Goal: Find specific fact

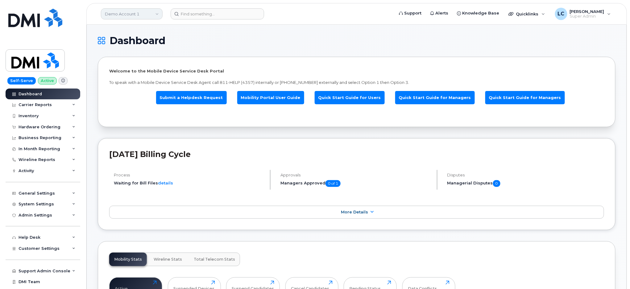
click at [148, 14] on link "Demo Account 1" at bounding box center [132, 13] width 62 height 11
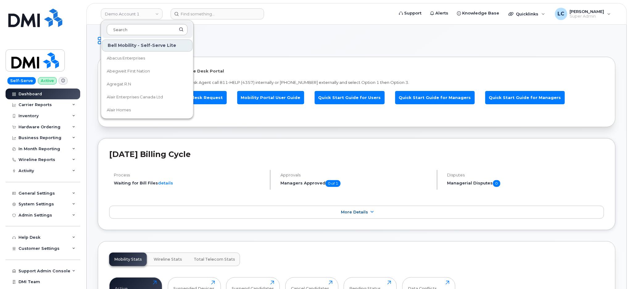
click at [152, 31] on input at bounding box center [147, 29] width 81 height 11
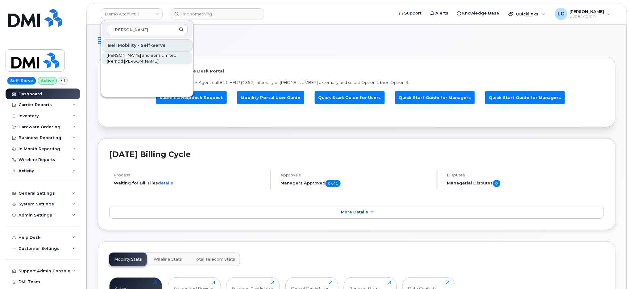
type input "[PERSON_NAME]"
click at [144, 61] on span "[PERSON_NAME] and Sons Limited (Pernod [PERSON_NAME])" at bounding box center [142, 58] width 71 height 12
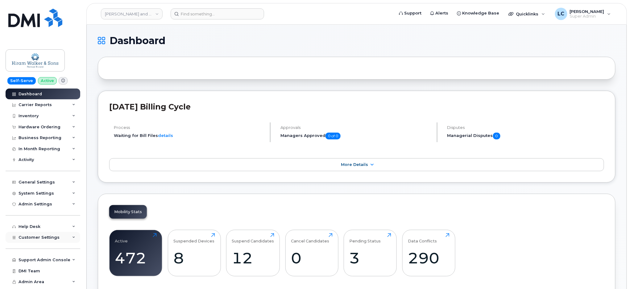
click at [50, 238] on span "Customer Settings" at bounding box center [38, 237] width 41 height 5
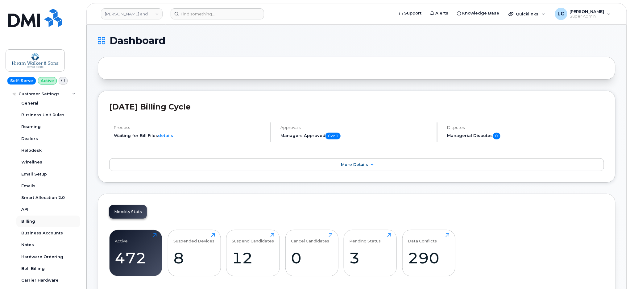
scroll to position [164, 0]
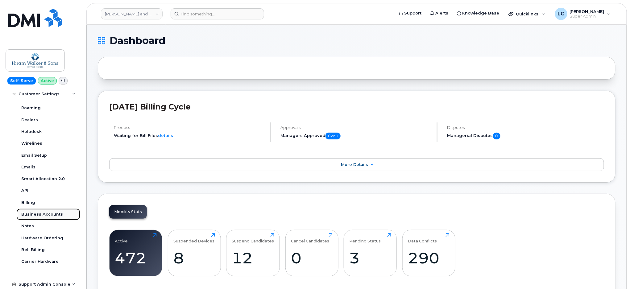
click at [51, 213] on div "Business Accounts" at bounding box center [42, 215] width 42 height 6
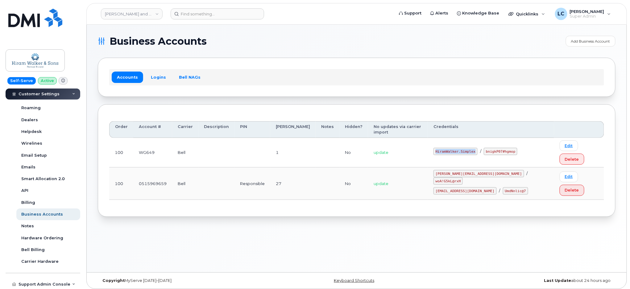
drag, startPoint x: 490, startPoint y: 139, endPoint x: 451, endPoint y: 139, distance: 38.5
click at [451, 148] on code "HiramWalker.Simplex" at bounding box center [455, 151] width 44 height 7
copy code "HiramWalker.Simplex"
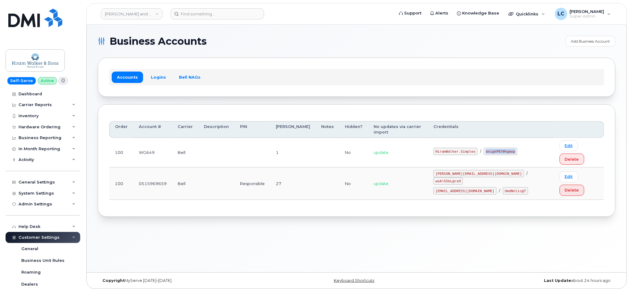
drag, startPoint x: 499, startPoint y: 138, endPoint x: 527, endPoint y: 139, distance: 28.4
click at [517, 148] on code "bnigkP07#hgmop" at bounding box center [500, 151] width 34 height 7
copy code "bnigkP07#hgmop"
